Goal: Find specific page/section: Find specific page/section

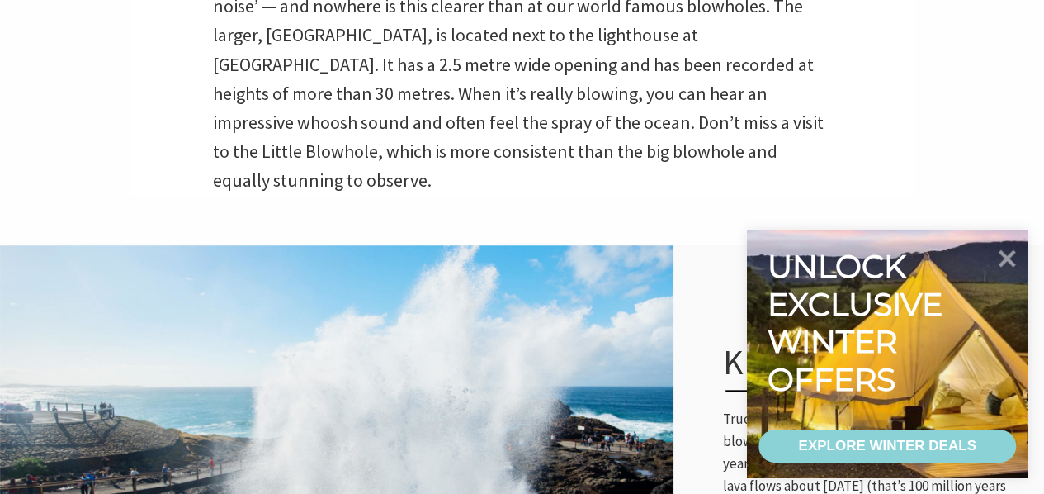
scroll to position [609, 0]
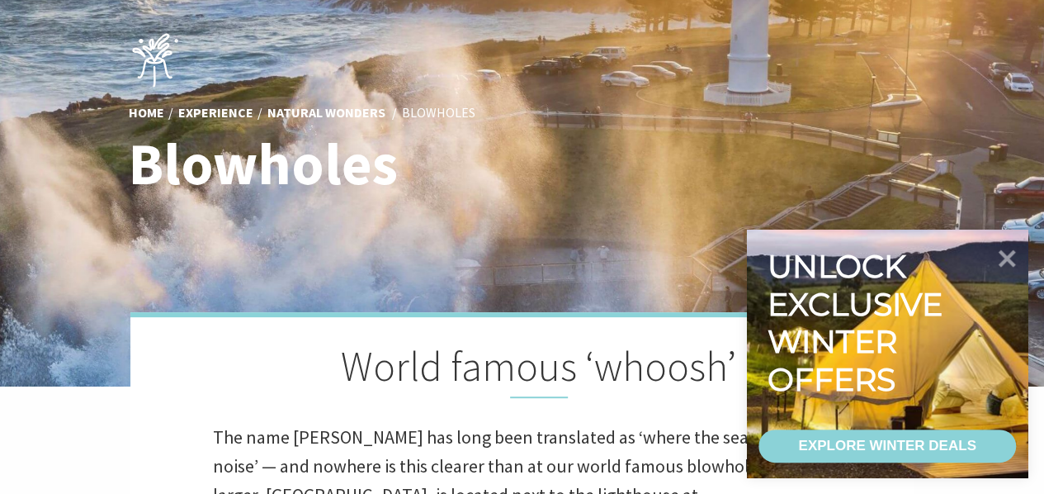
scroll to position [599, 1064]
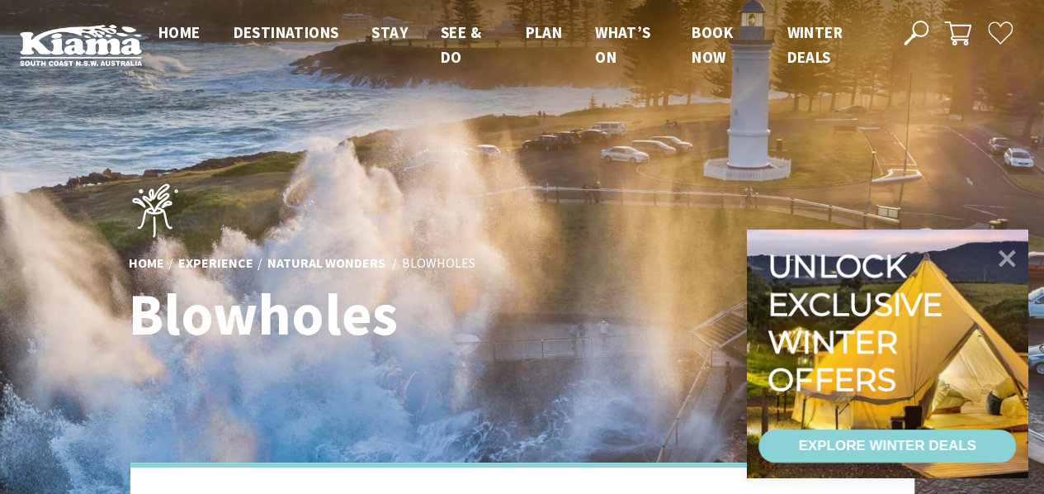
scroll to position [599, 1064]
click at [1009, 258] on icon at bounding box center [1008, 258] width 20 height 20
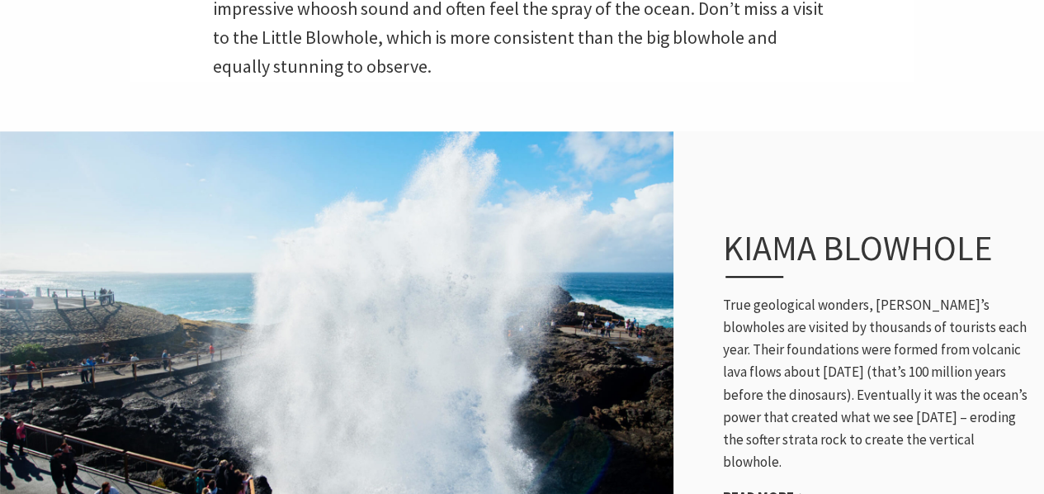
scroll to position [731, 0]
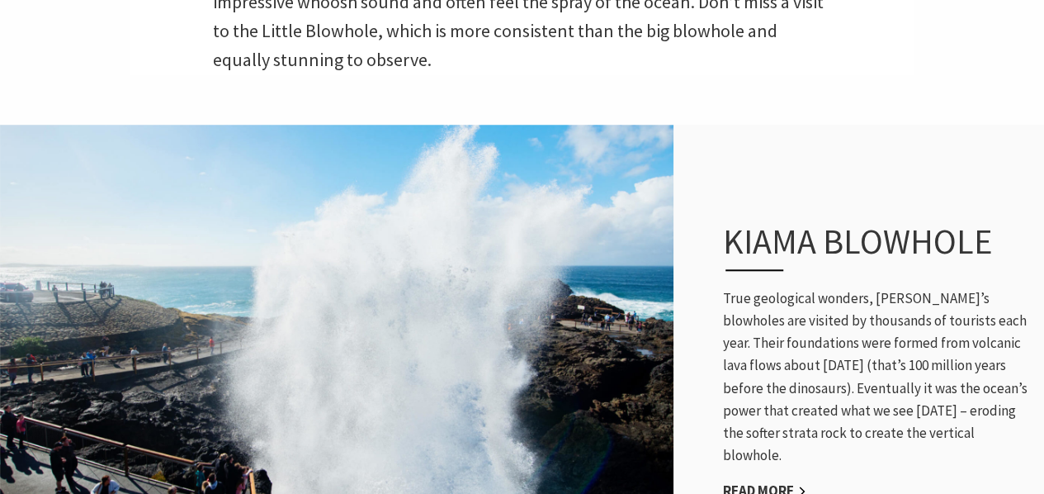
click at [786, 481] on link "Read More" at bounding box center [764, 490] width 83 height 19
